Goal: Navigation & Orientation: Find specific page/section

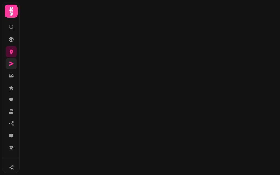
click at [13, 63] on icon at bounding box center [10, 63] width 5 height 5
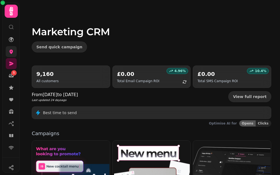
click at [10, 52] on icon at bounding box center [12, 52] width 4 height 4
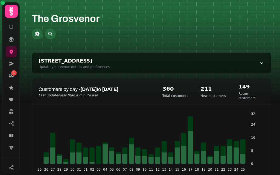
click at [169, 101] on div "Customers by day - 25 Jul to 25 Aug Last updated less than a minute ago 360 Tot…" at bounding box center [152, 138] width 240 height 120
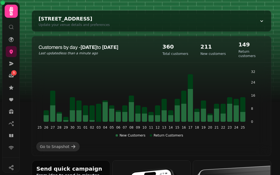
click at [216, 130] on div "New Customers Return Customers" at bounding box center [149, 134] width 226 height 8
click at [220, 119] on icon "25 26 27 28 29 30 31 01 02 03 04 05 06 07 08 09 10 11 12 13 14 15 16 17 18 19 2…" at bounding box center [149, 104] width 226 height 68
click at [221, 114] on icon at bounding box center [223, 118] width 5 height 8
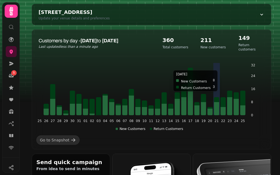
scroll to position [48, 0]
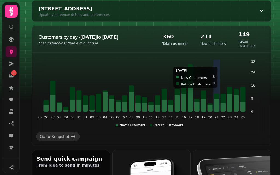
click at [217, 72] on icon "25 26 27 28 29 30 31 01 02 03 04 05 06 07 08 09 10 11 12 13 14 15 16 17 18 19 2…" at bounding box center [149, 93] width 226 height 68
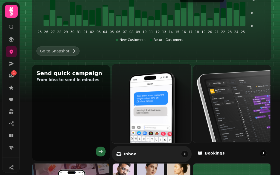
click at [160, 117] on img at bounding box center [150, 103] width 79 height 79
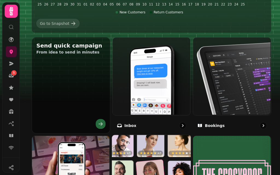
click at [186, 143] on img at bounding box center [150, 174] width 79 height 79
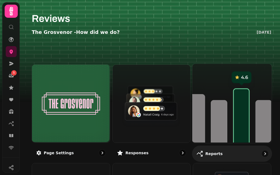
click at [222, 146] on div "Reports" at bounding box center [232, 154] width 80 height 16
click at [223, 137] on img at bounding box center [231, 102] width 79 height 79
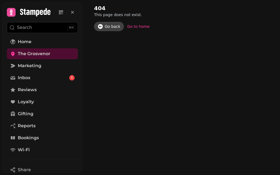
click at [114, 27] on div "Go back" at bounding box center [113, 26] width 16 height 5
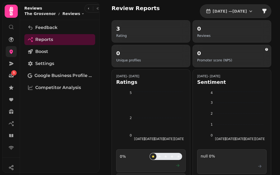
click at [11, 54] on icon at bounding box center [12, 52] width 4 height 4
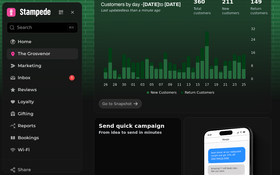
scroll to position [86, 0]
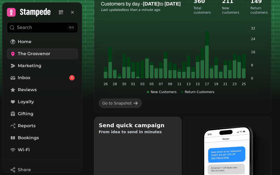
click at [173, 146] on div "Send quick campaign From idea to send in minutes" at bounding box center [137, 169] width 87 height 105
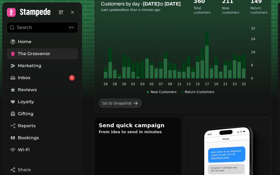
click at [203, 61] on icon at bounding box center [203, 70] width 4 height 18
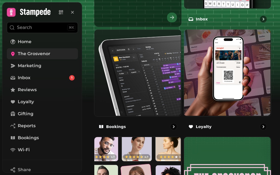
scroll to position [283, 0]
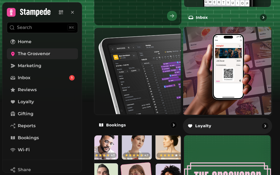
click at [226, 128] on div "Loyalty" at bounding box center [227, 126] width 89 height 16
click at [228, 118] on div "Loyalty" at bounding box center [227, 126] width 89 height 16
click at [244, 38] on img at bounding box center [227, 70] width 89 height 89
click at [245, 41] on img at bounding box center [227, 70] width 89 height 89
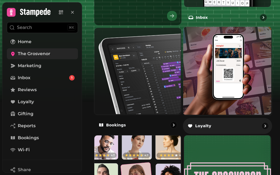
scroll to position [344, 0]
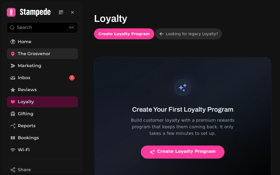
click at [50, 52] on span "The Grosvenor" at bounding box center [34, 54] width 33 height 7
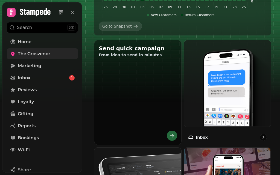
scroll to position [171, 0]
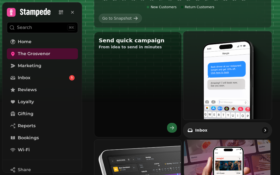
click at [183, 137] on link "Inbox" at bounding box center [227, 85] width 89 height 108
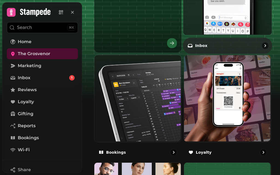
scroll to position [270, 0]
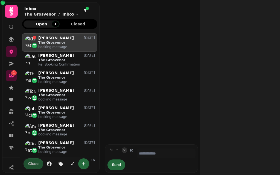
scroll to position [133, 71]
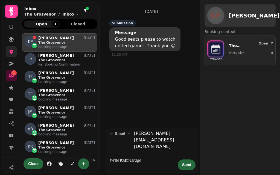
click at [11, 53] on icon at bounding box center [12, 52] width 4 height 4
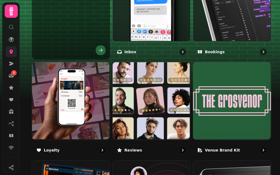
scroll to position [240, 0]
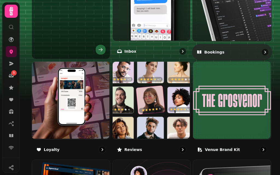
click at [263, 49] on icon "go to" at bounding box center [265, 51] width 5 height 5
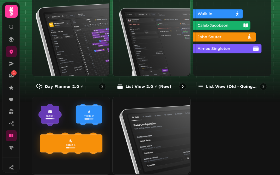
scroll to position [70, 0]
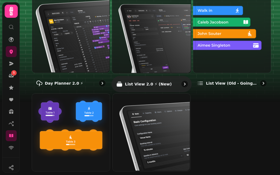
click at [175, 82] on div "List View 2.0 ⚡ (New)" at bounding box center [152, 84] width 80 height 16
